Goal: Information Seeking & Learning: Learn about a topic

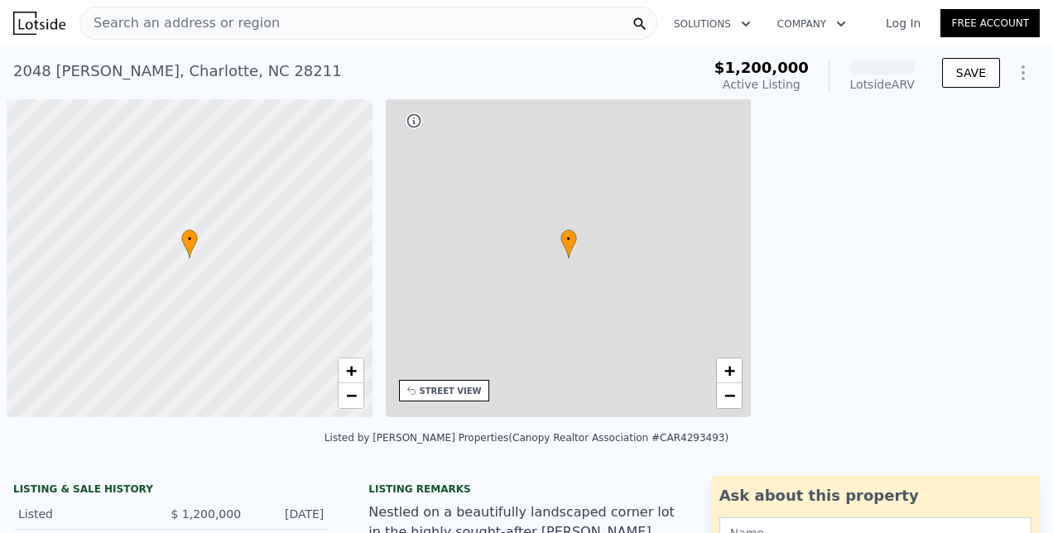
scroll to position [0, 7]
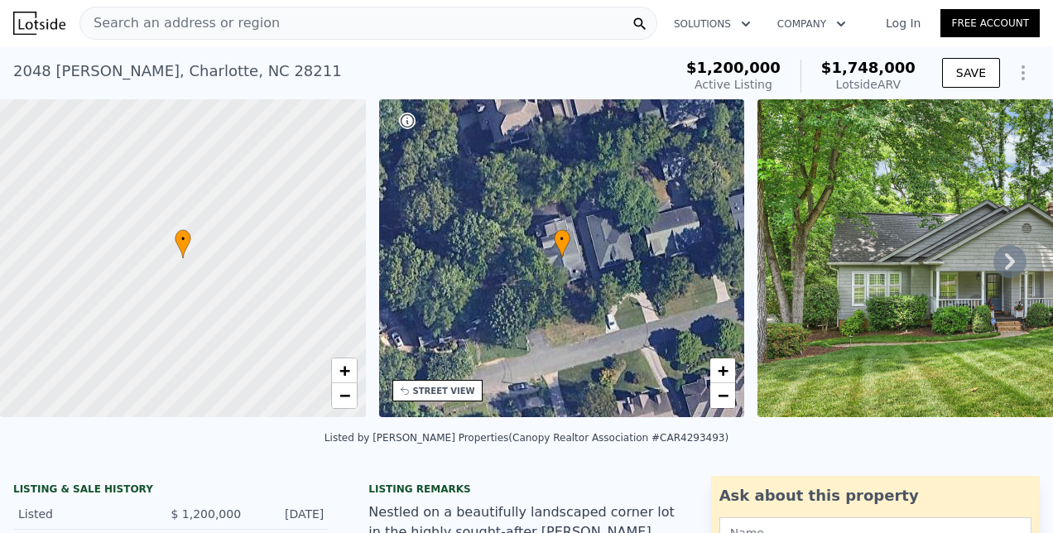
click at [205, 17] on span "Search an address or region" at bounding box center [180, 23] width 200 height 20
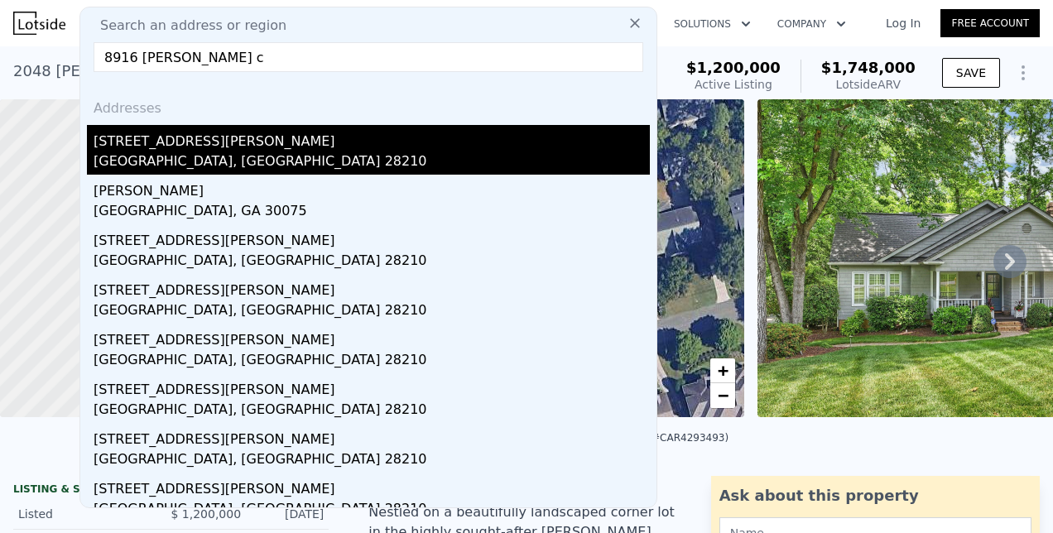
type input "8916 [PERSON_NAME] c"
click at [166, 159] on div "[GEOGRAPHIC_DATA], [GEOGRAPHIC_DATA] 28210" at bounding box center [372, 163] width 556 height 23
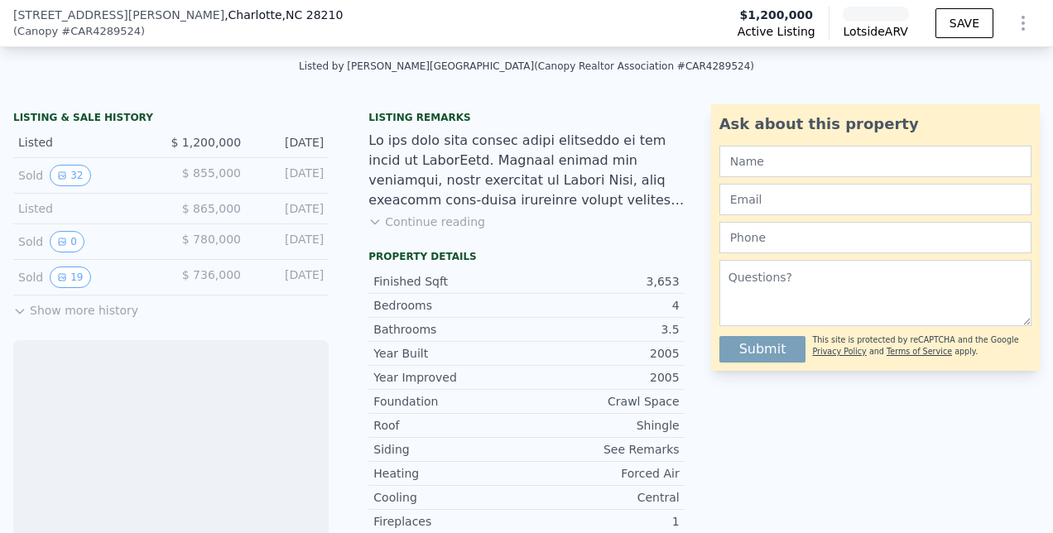
scroll to position [388, 0]
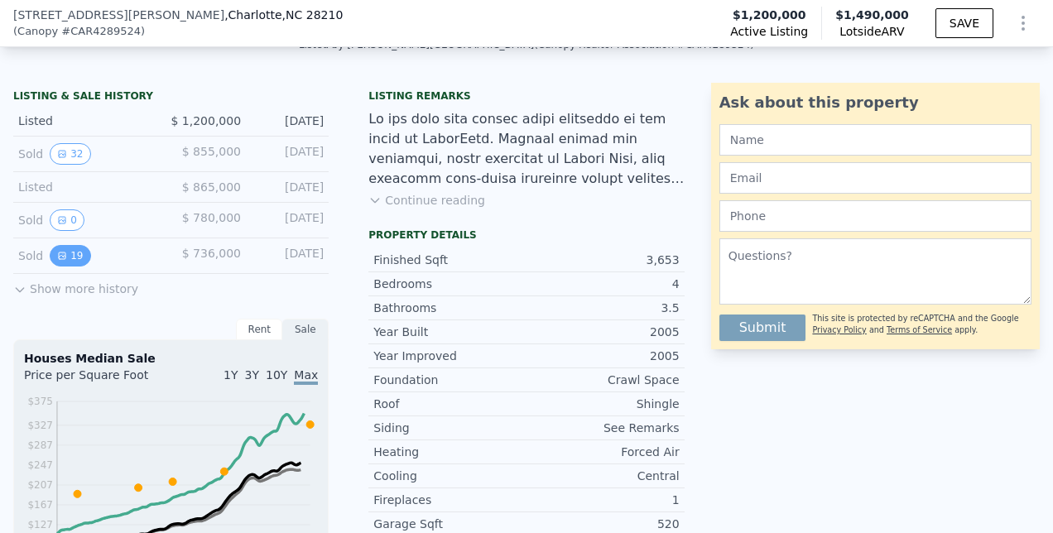
click at [73, 263] on button "19" at bounding box center [70, 256] width 41 height 22
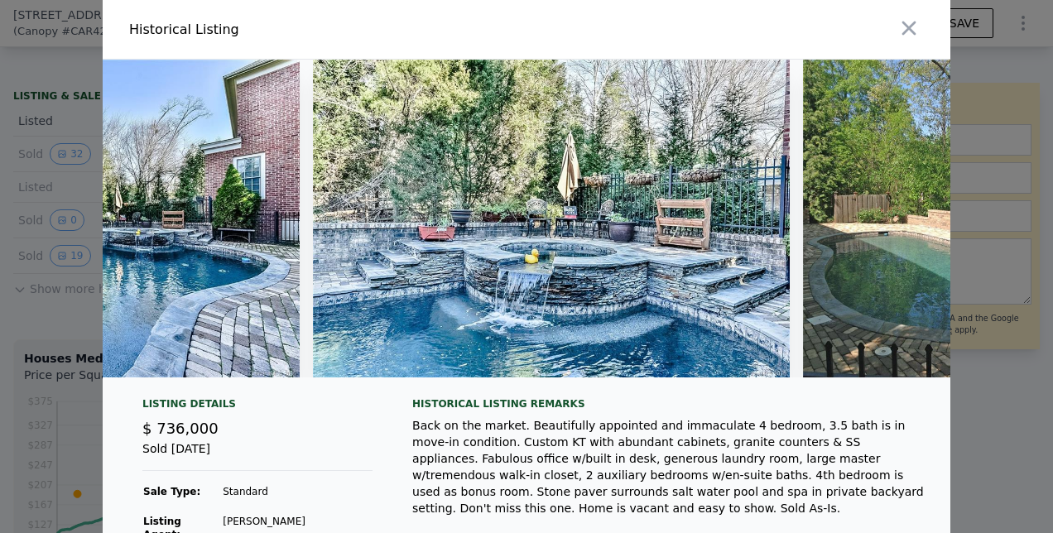
scroll to position [0, 6836]
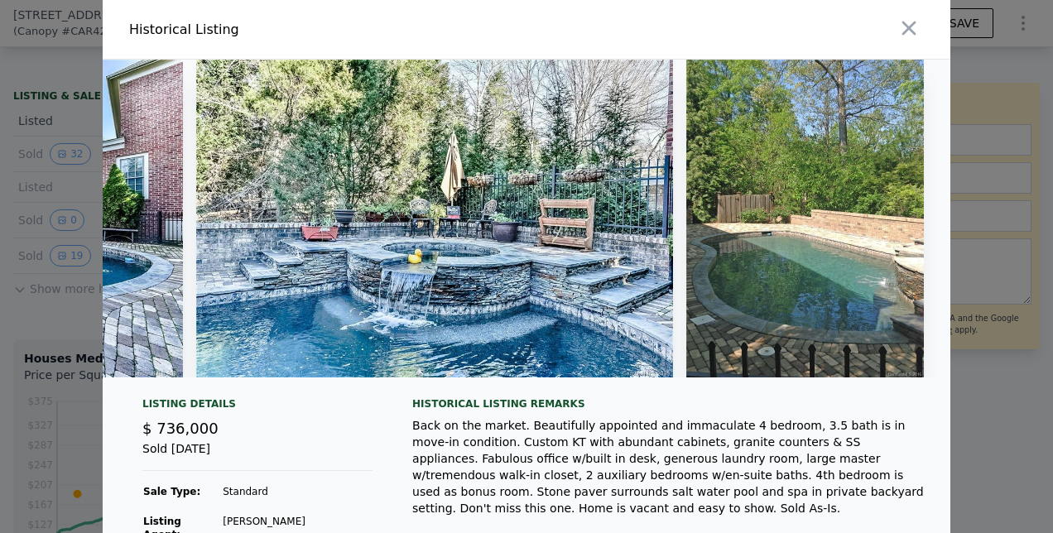
click at [845, 354] on img at bounding box center [805, 219] width 238 height 318
click at [778, 230] on img at bounding box center [805, 219] width 238 height 318
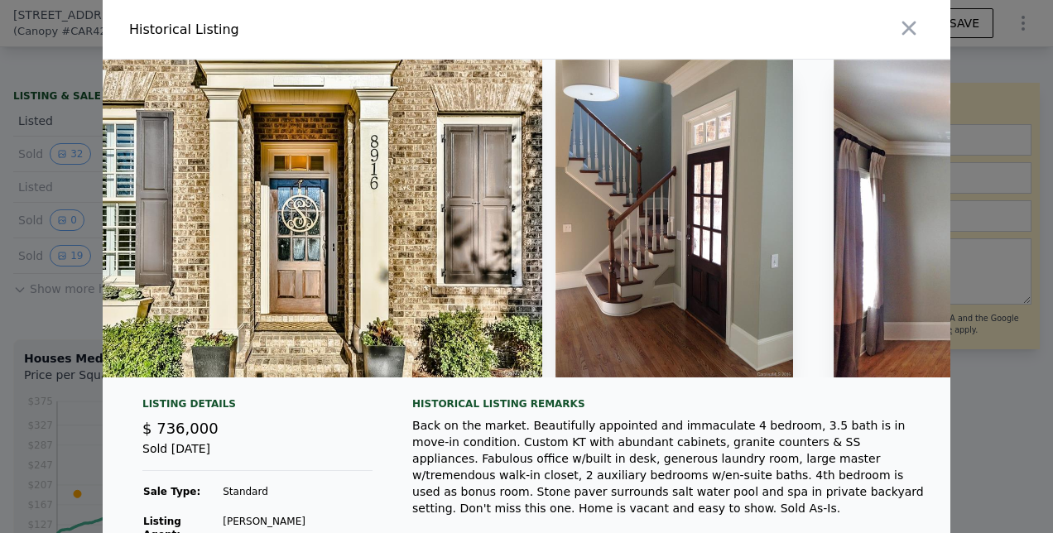
scroll to position [0, 518]
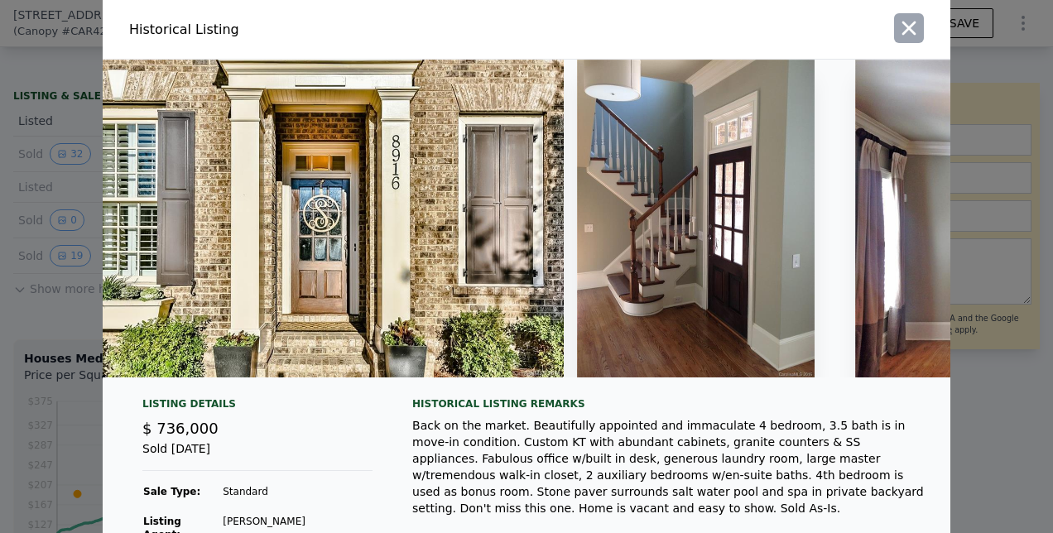
click at [904, 25] on icon "button" at bounding box center [910, 29] width 14 height 14
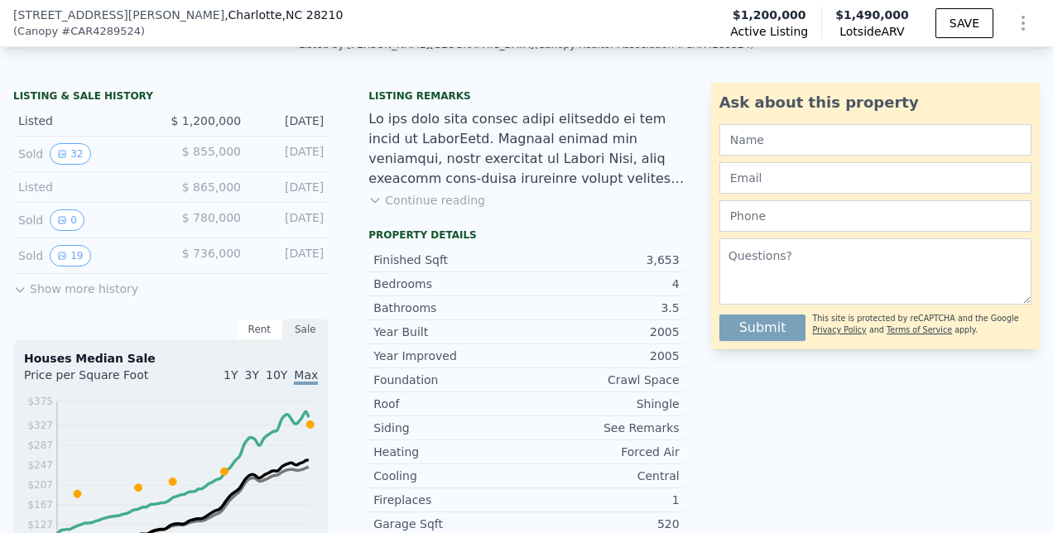
scroll to position [399, 0]
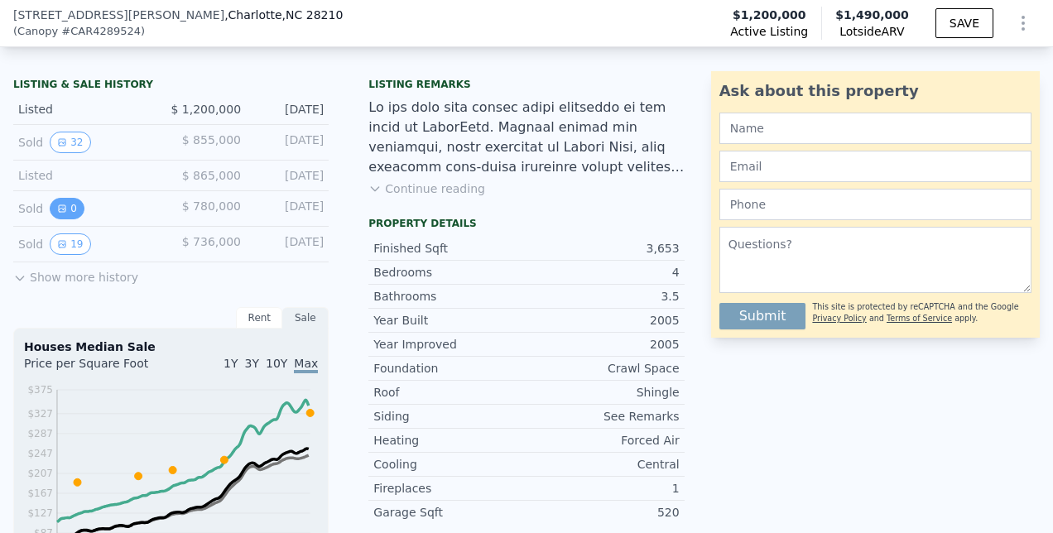
click at [62, 212] on icon "View historical data" at bounding box center [62, 208] width 7 height 7
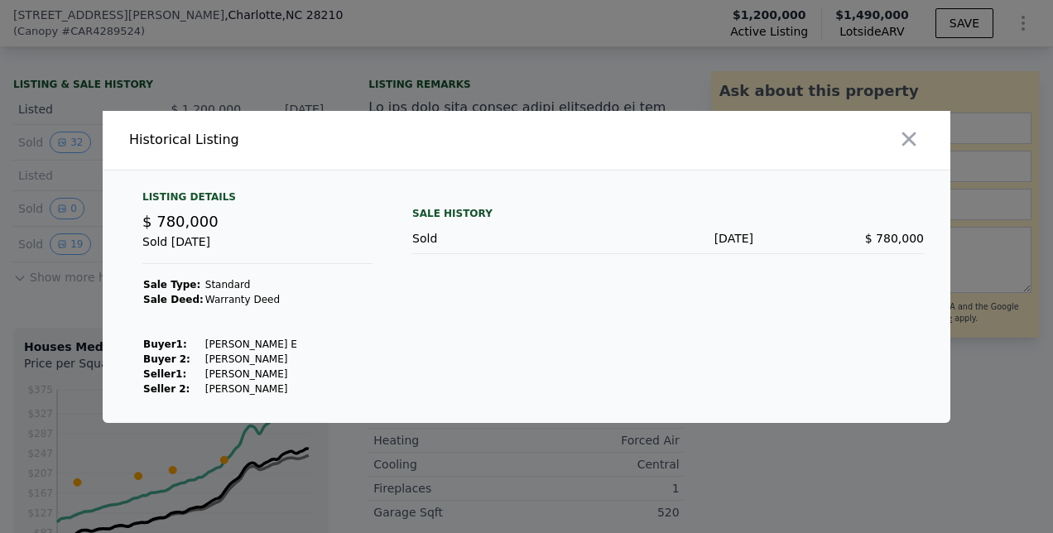
click at [59, 273] on div at bounding box center [526, 266] width 1053 height 533
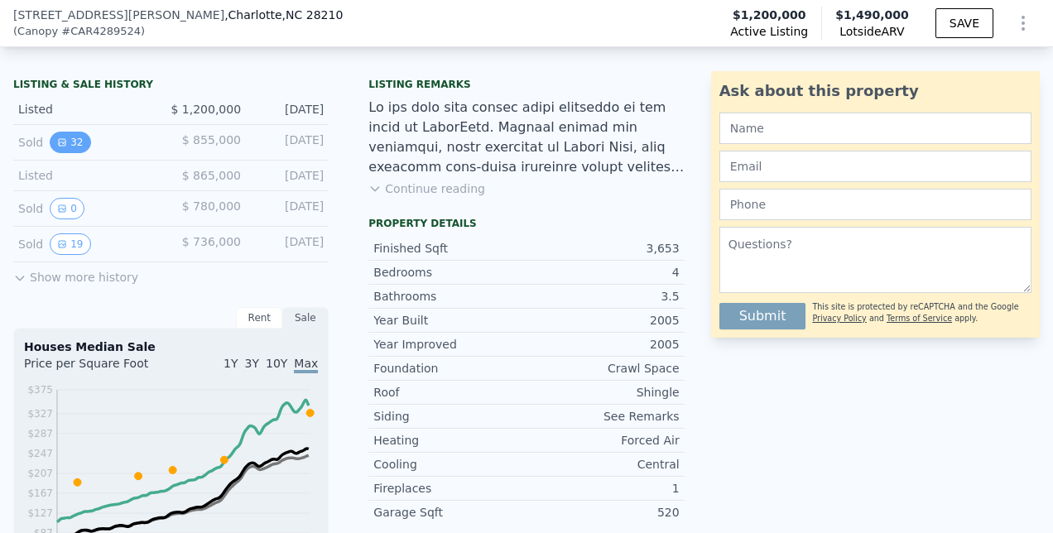
click at [75, 152] on button "32" at bounding box center [70, 143] width 41 height 22
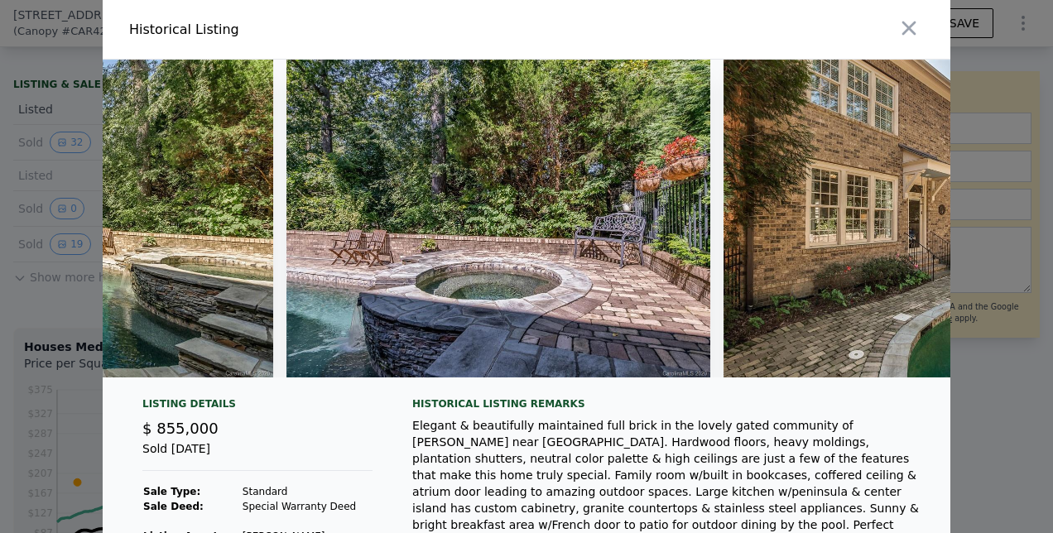
scroll to position [0, 13226]
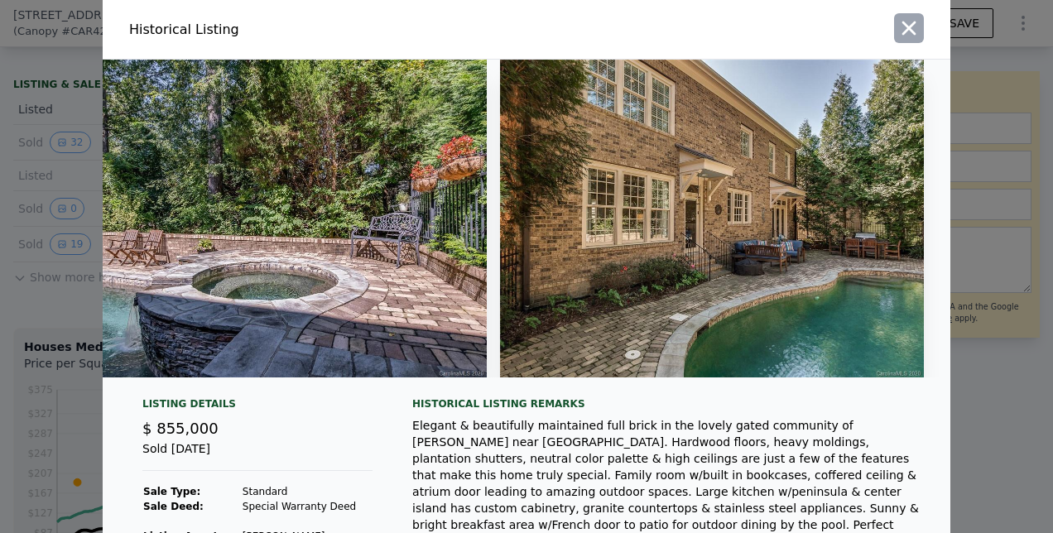
click at [908, 35] on icon "button" at bounding box center [909, 28] width 23 height 23
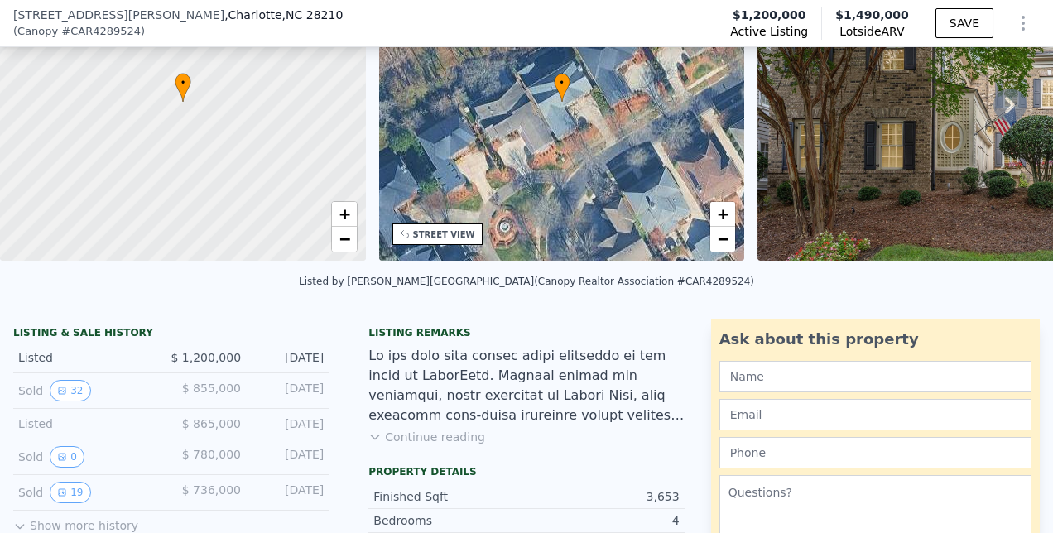
scroll to position [0, 0]
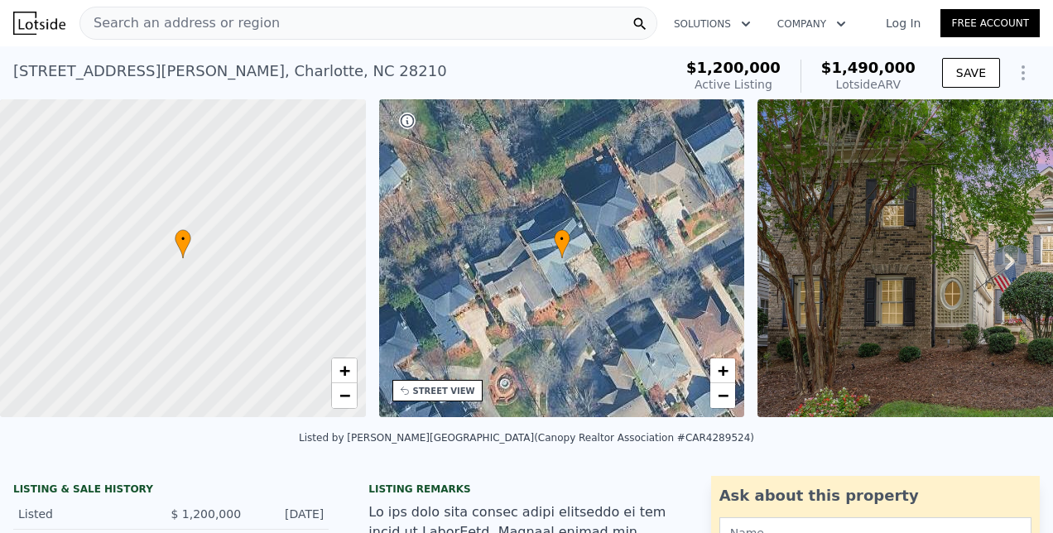
click at [810, 270] on img at bounding box center [996, 258] width 477 height 318
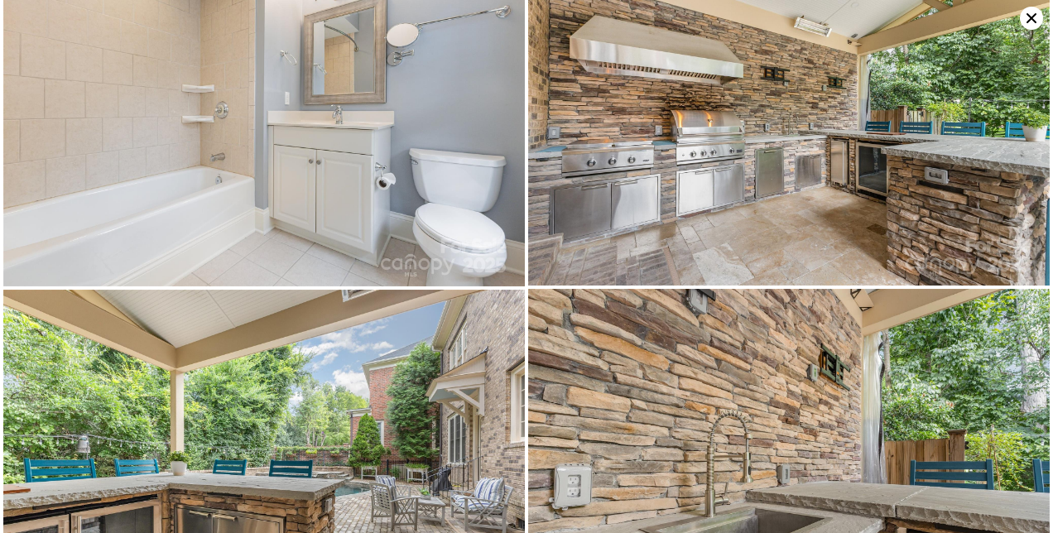
scroll to position [7780, 0]
